Goal: Information Seeking & Learning: Learn about a topic

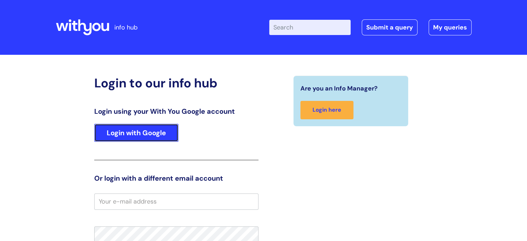
click at [130, 132] on link "Login with Google" at bounding box center [136, 133] width 84 height 18
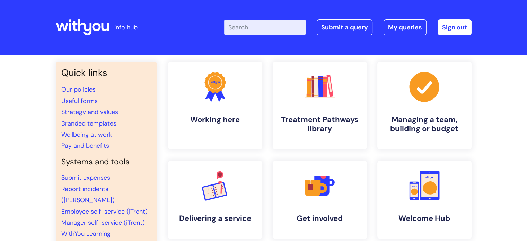
click at [285, 33] on input "Enter your search term here..." at bounding box center [264, 27] width 81 height 15
type input "EAP"
click button "Search" at bounding box center [0, 0] width 0 height 0
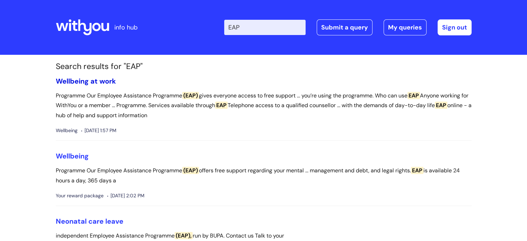
click at [86, 81] on link "Wellbeing at work" at bounding box center [86, 81] width 60 height 9
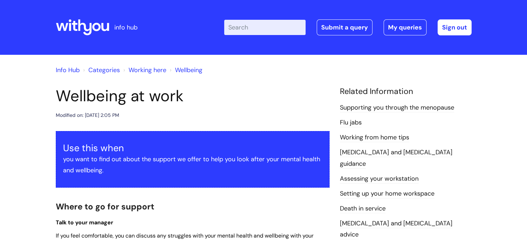
scroll to position [139, 0]
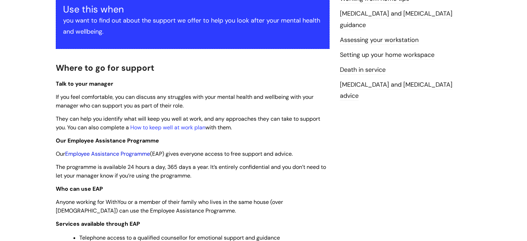
click at [93, 153] on link "Employee Assistance Programme" at bounding box center [107, 153] width 85 height 7
